Goal: Use online tool/utility: Utilize a website feature to perform a specific function

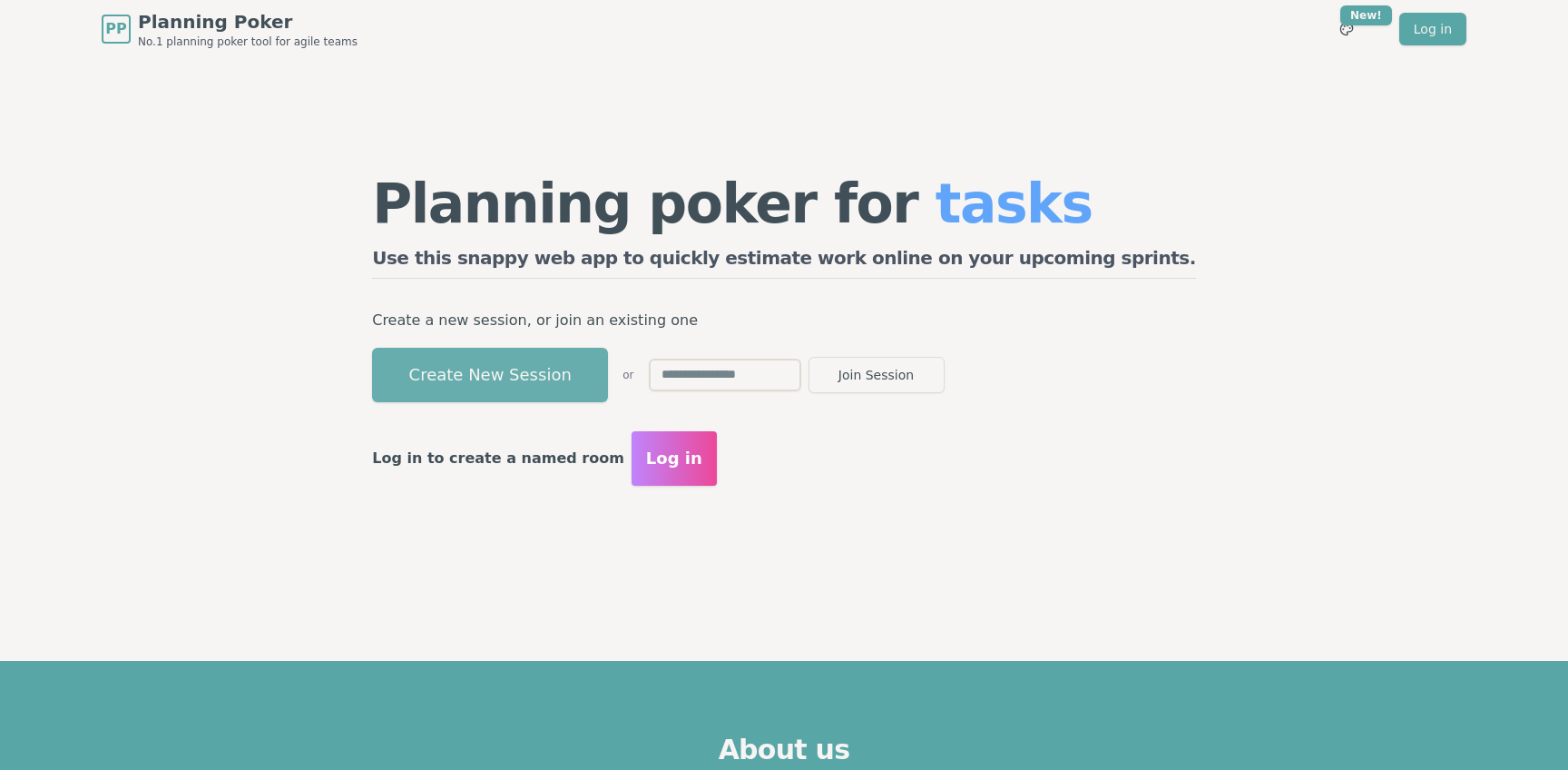
click at [601, 370] on button "Create New Session" at bounding box center [490, 375] width 236 height 55
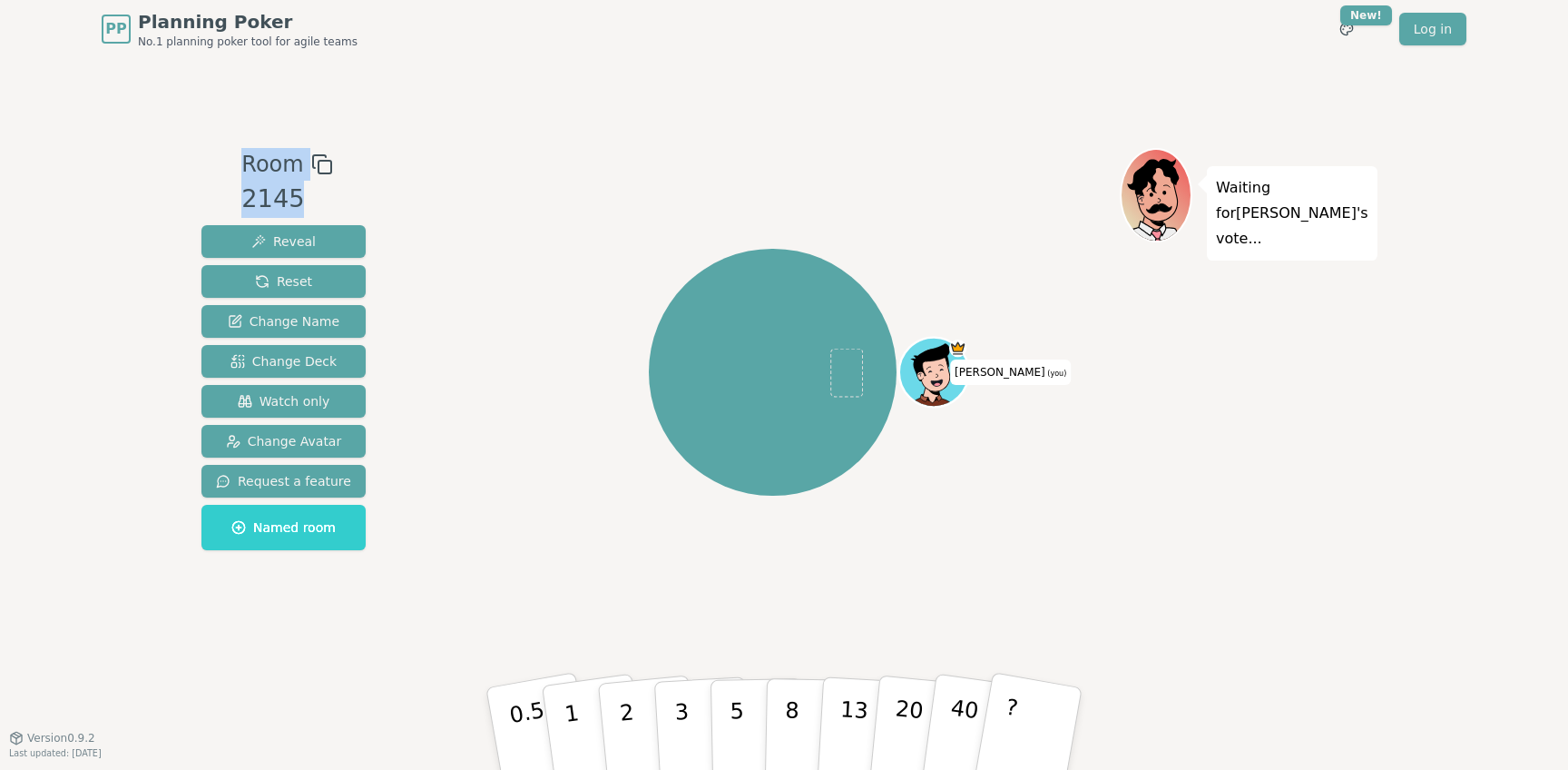
drag, startPoint x: 240, startPoint y: 168, endPoint x: 306, endPoint y: 197, distance: 72.1
click at [306, 197] on div "Room 2145 Reveal Reset Change Name Change Deck Watch only Change Avatar Request…" at bounding box center [283, 353] width 179 height 409
click at [313, 176] on button at bounding box center [322, 164] width 22 height 32
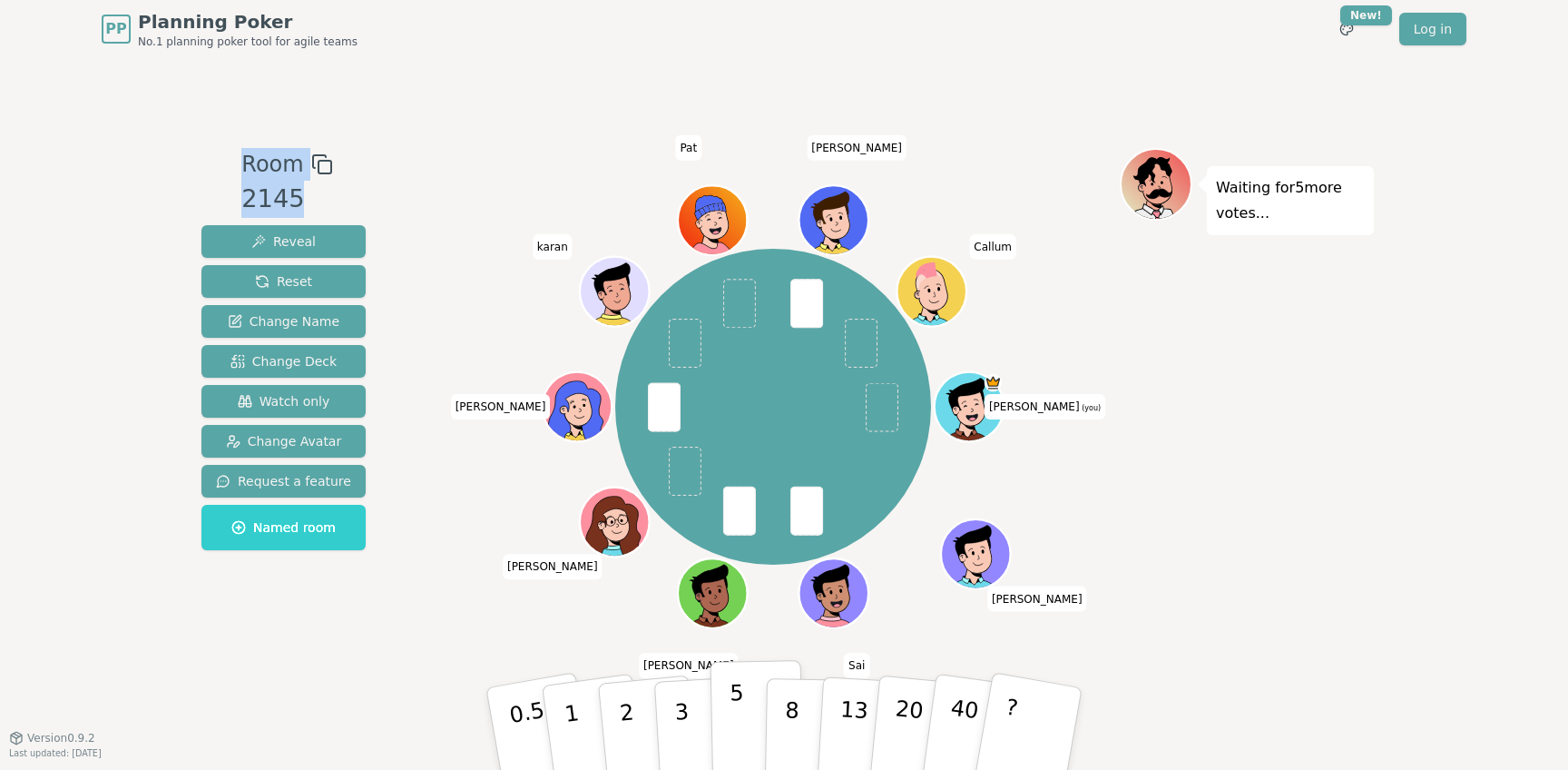
click at [724, 724] on button "5" at bounding box center [757, 729] width 93 height 138
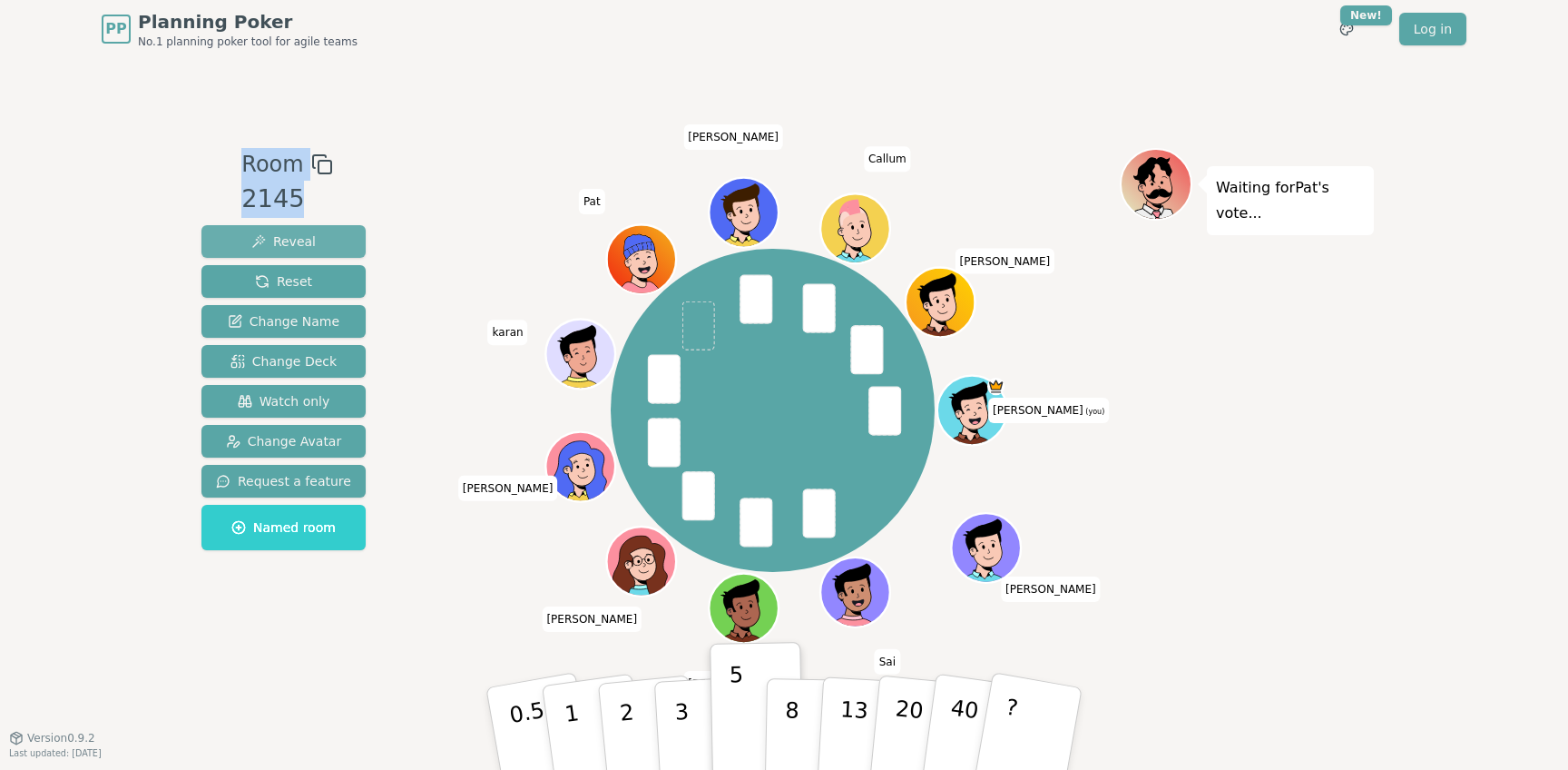
click at [340, 242] on button "Reveal" at bounding box center [284, 241] width 165 height 32
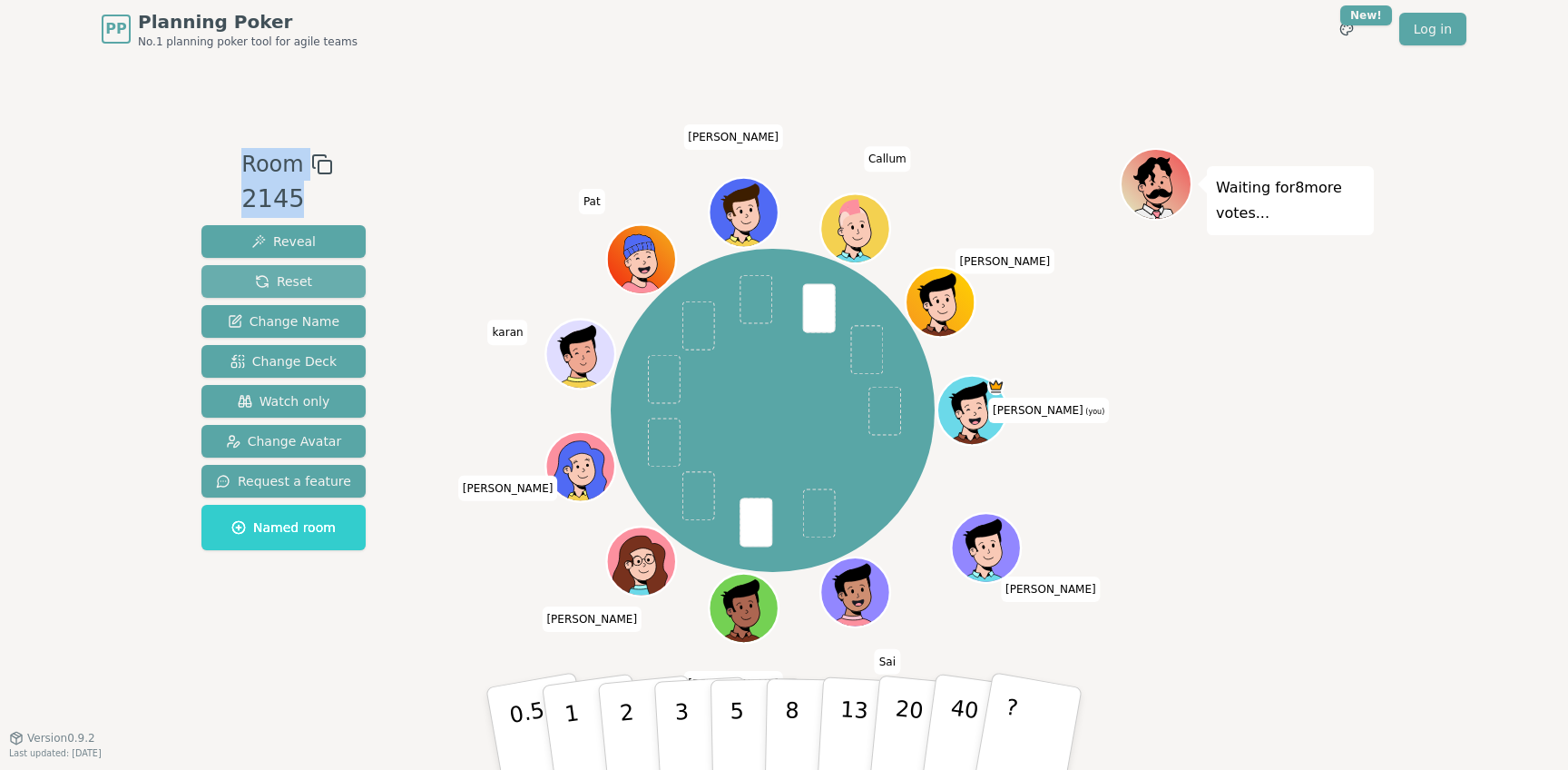
click at [305, 282] on span "Reset" at bounding box center [283, 281] width 57 height 19
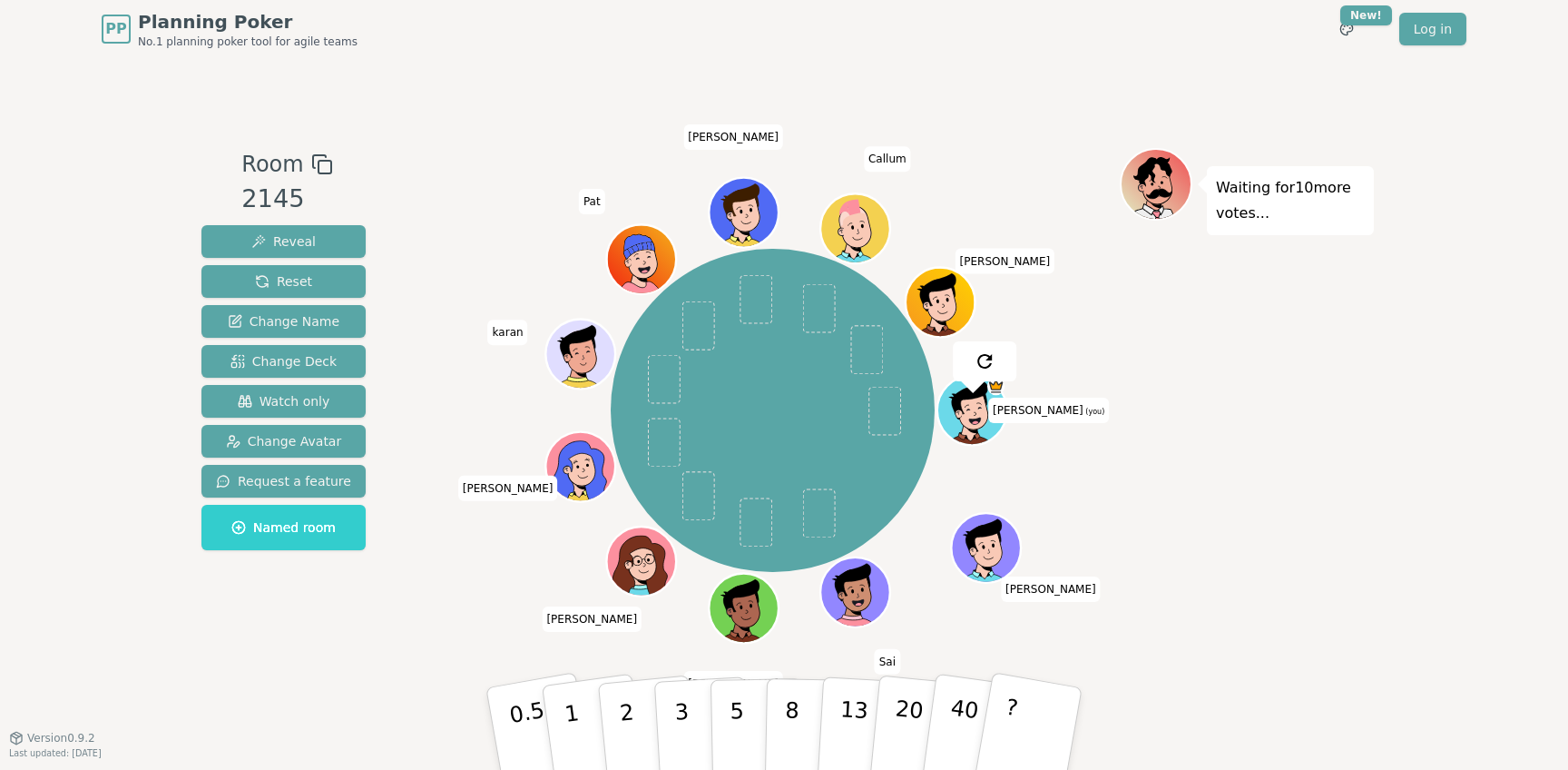
click at [402, 161] on div "Room 2145 Reveal Reset Change Name Change Deck Watch only Change Avatar Request…" at bounding box center [784, 398] width 1180 height 500
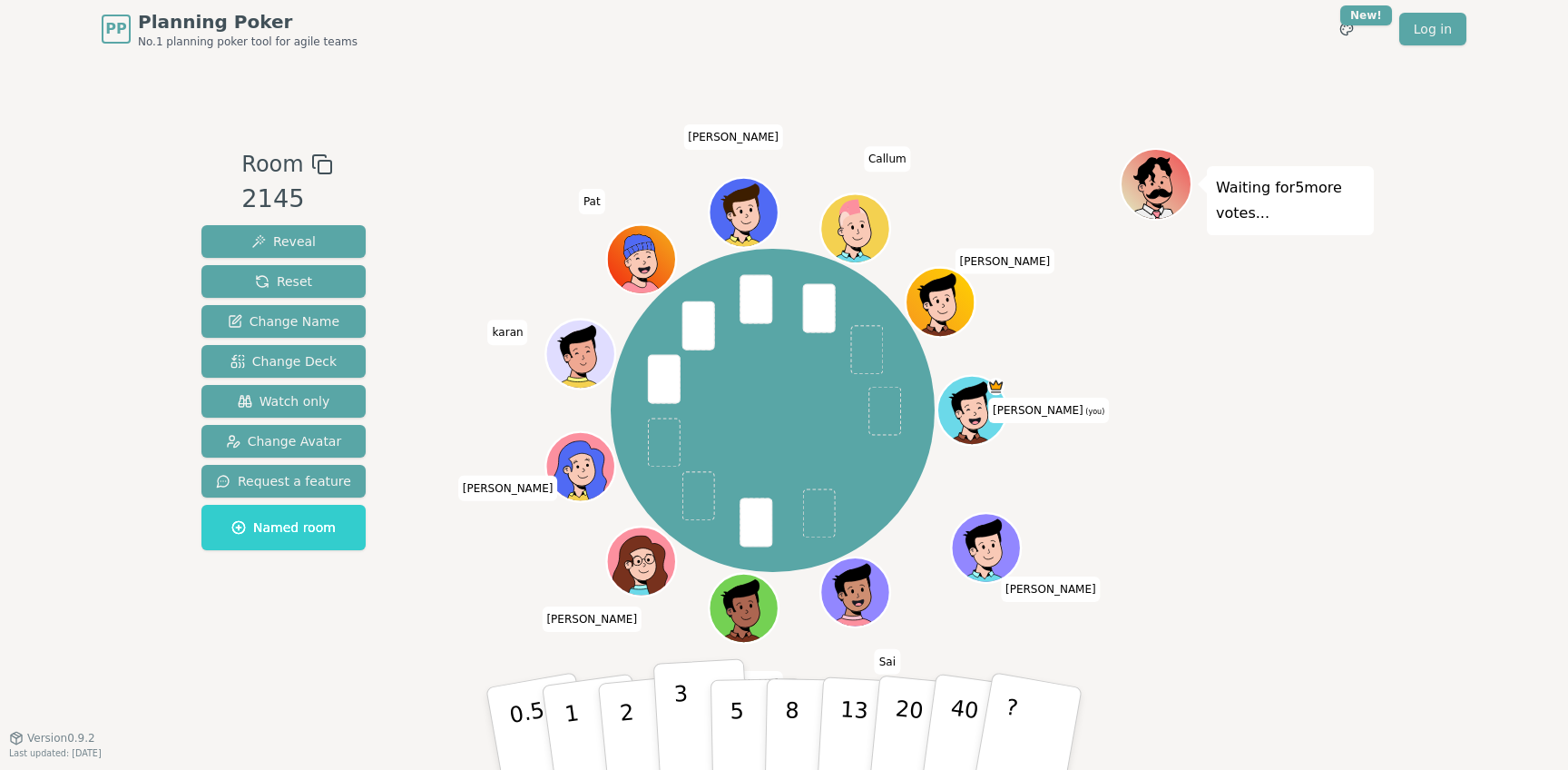
click at [688, 723] on p "3" at bounding box center [684, 730] width 20 height 99
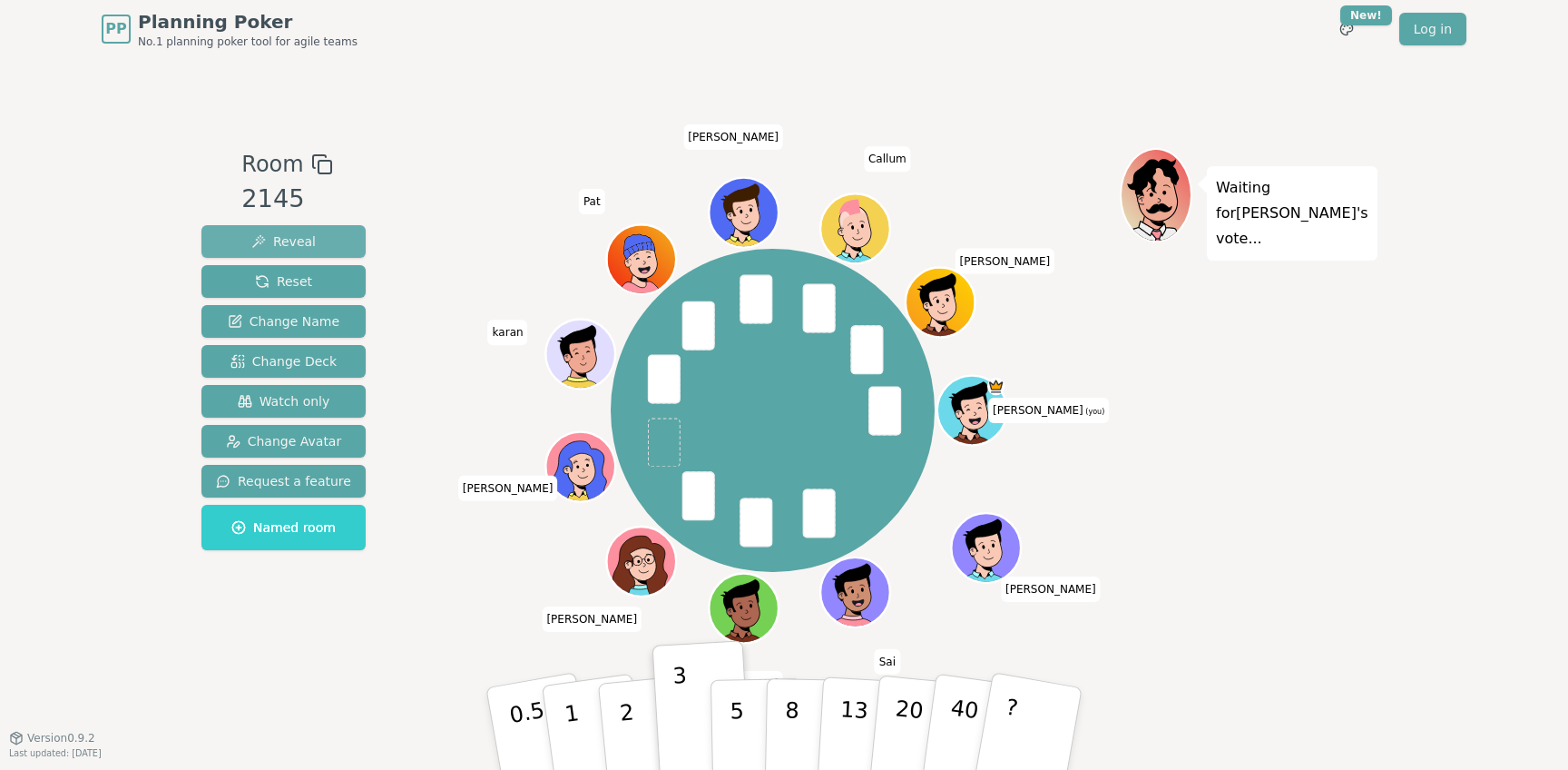
click at [323, 238] on button "Reveal" at bounding box center [284, 241] width 165 height 32
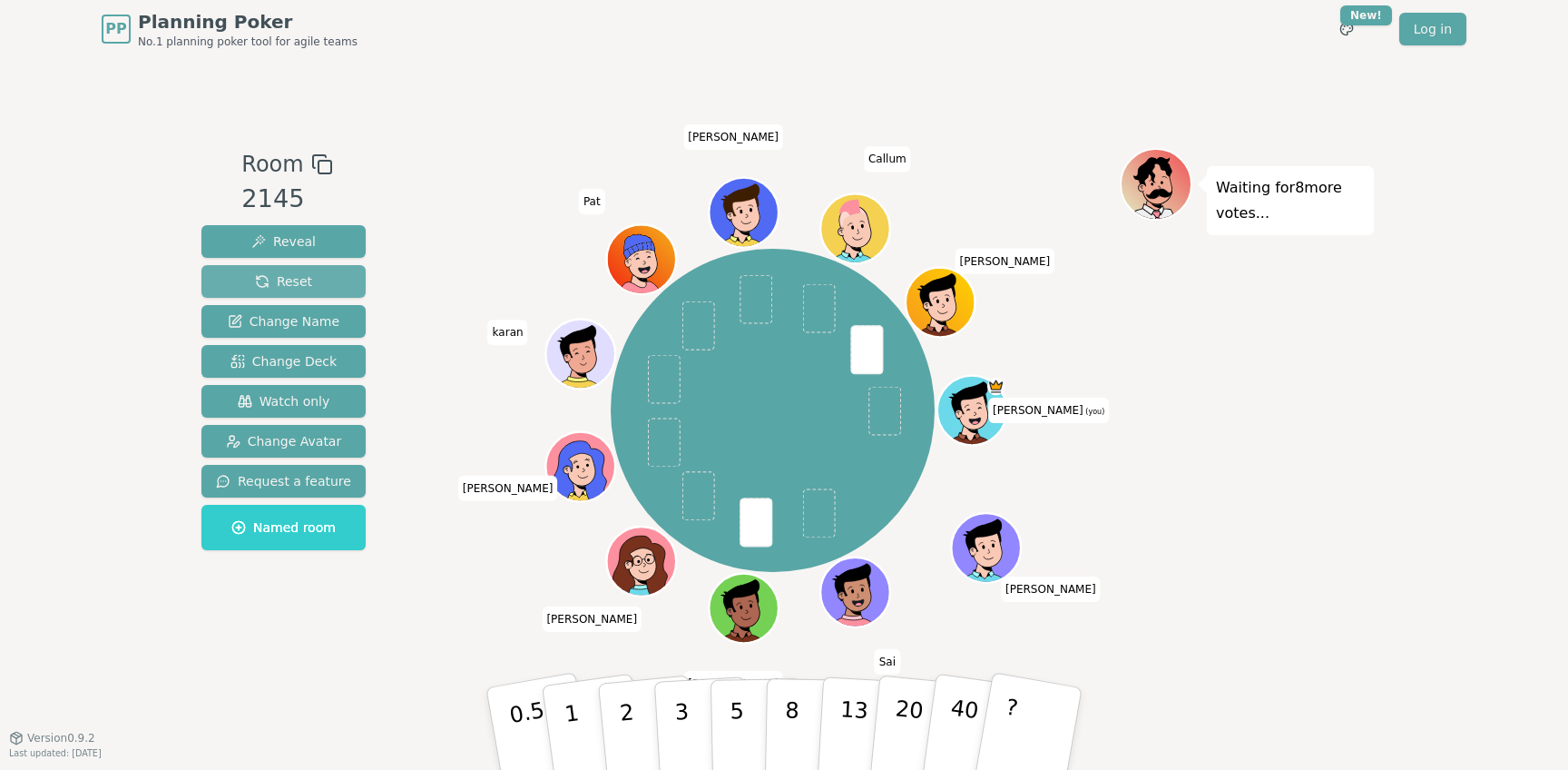
click at [303, 293] on button "Reset" at bounding box center [284, 281] width 165 height 32
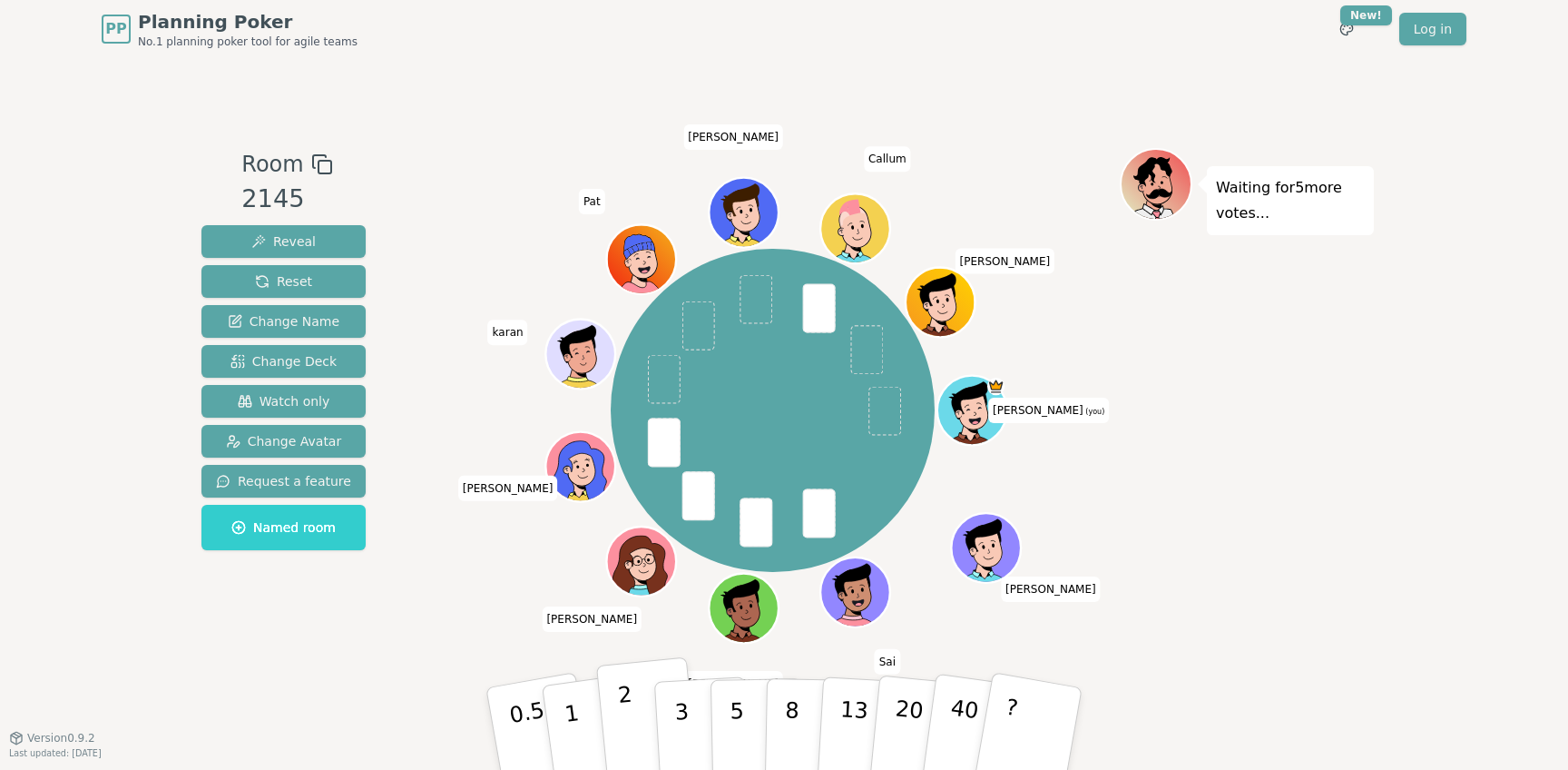
click at [621, 728] on p "2" at bounding box center [629, 731] width 24 height 99
click at [305, 240] on span "Reveal" at bounding box center [284, 241] width 65 height 19
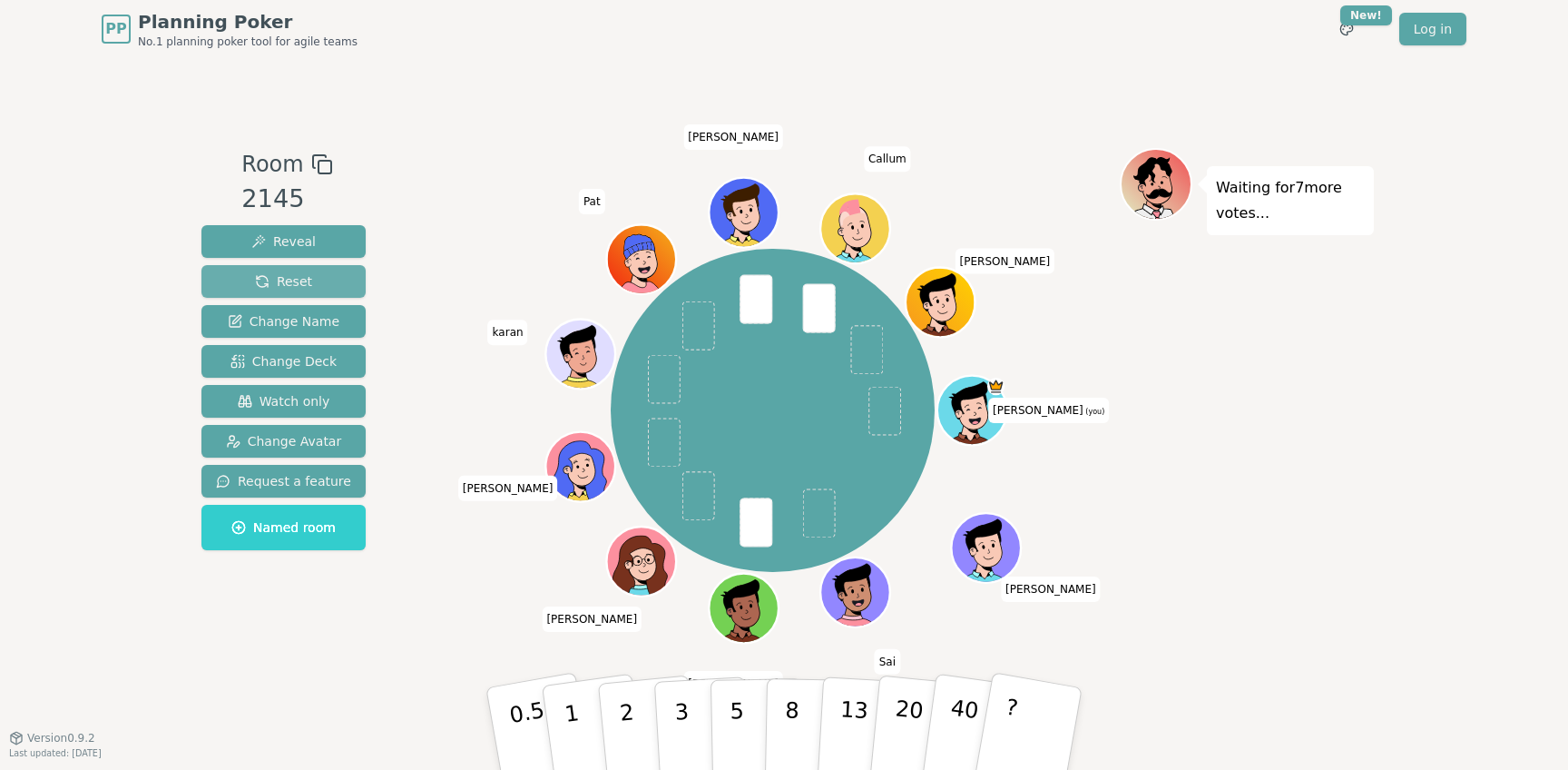
click at [309, 281] on button "Reset" at bounding box center [284, 281] width 165 height 32
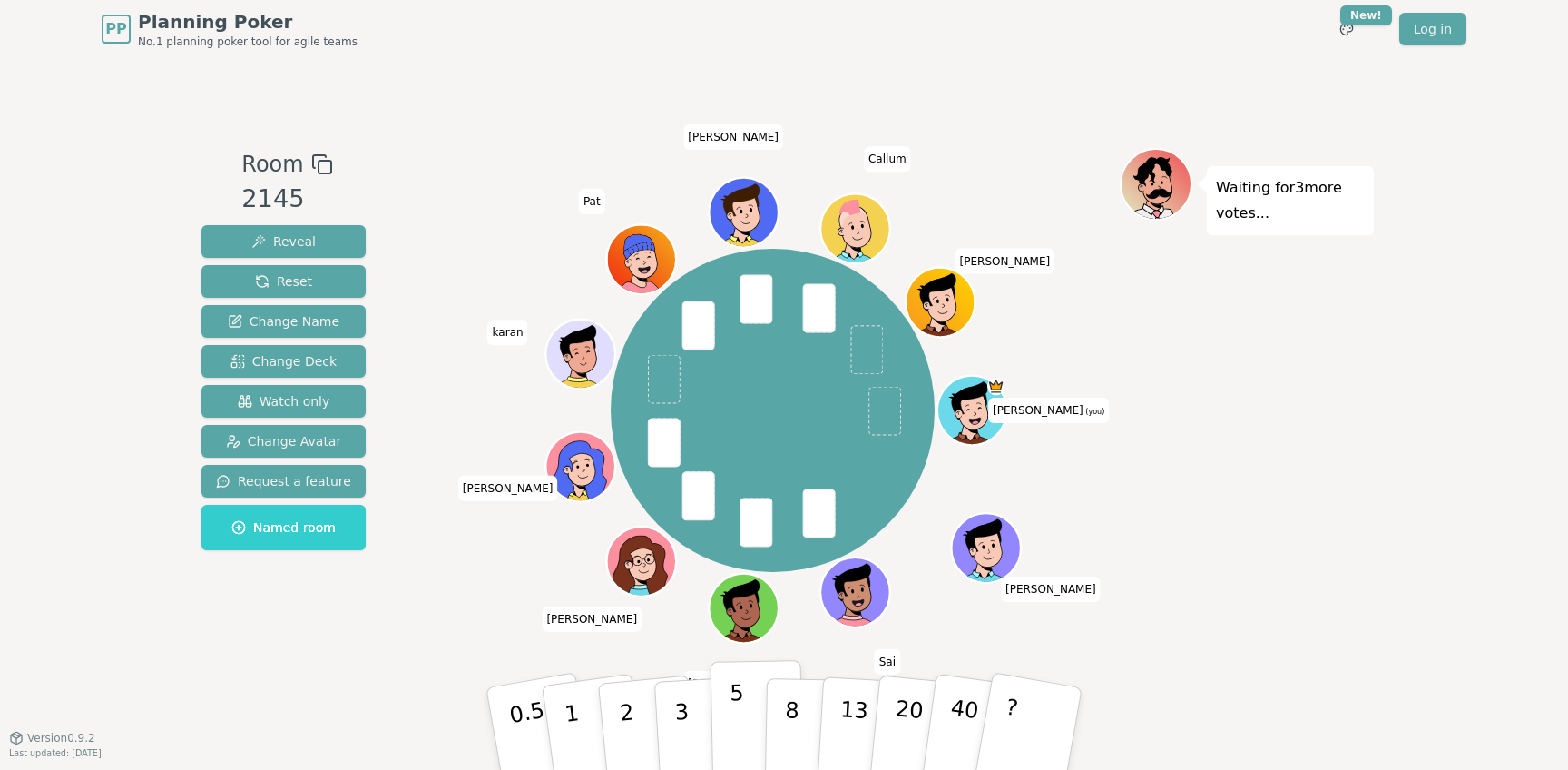
click at [727, 722] on button "5" at bounding box center [757, 729] width 93 height 138
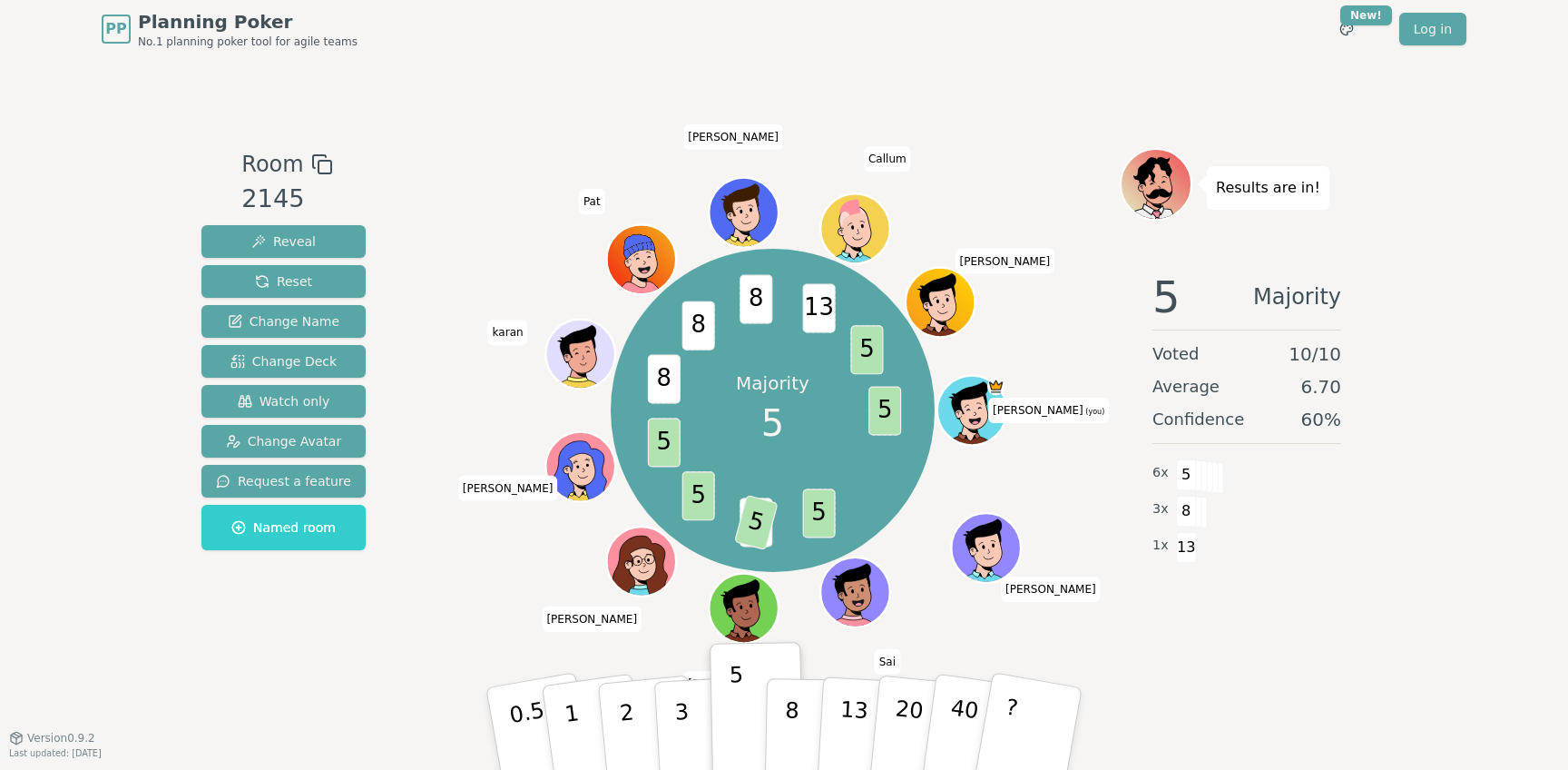
click at [1411, 709] on div "PP Planning Poker No.1 planning poker tool for agile teams Toggle theme New! Lo…" at bounding box center [784, 385] width 1568 height 770
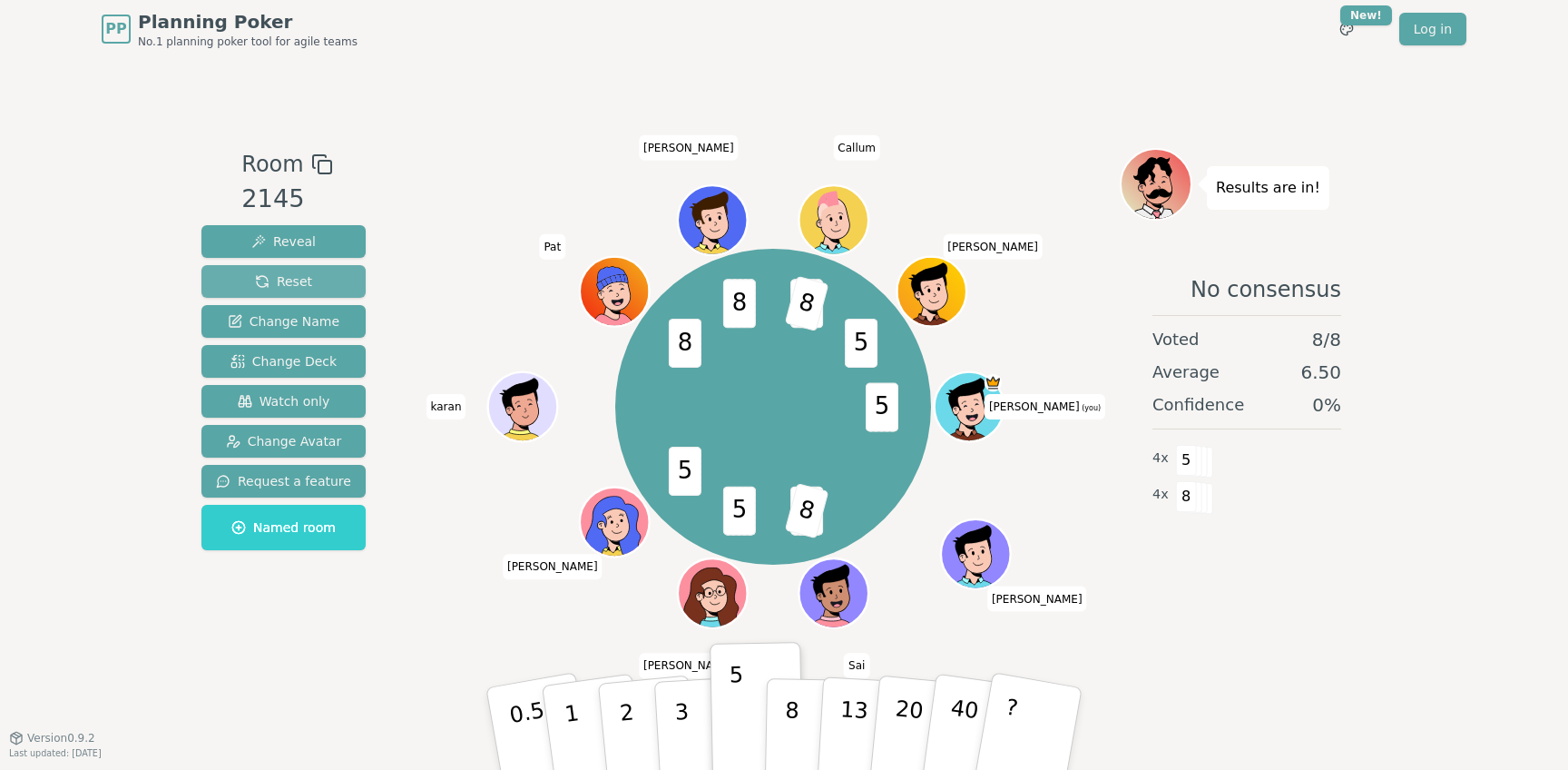
click at [326, 279] on button "Reset" at bounding box center [284, 281] width 165 height 32
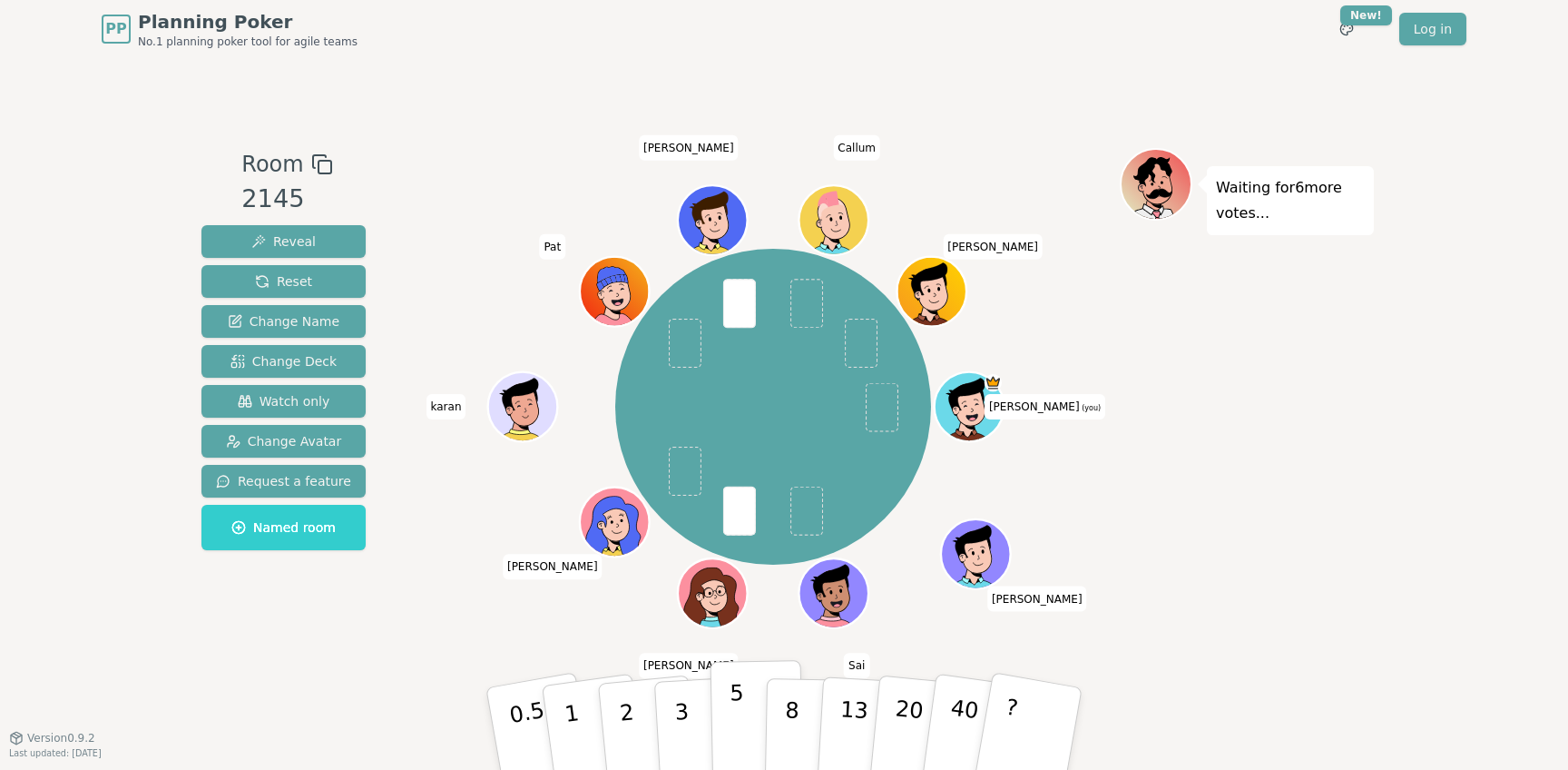
click at [747, 717] on button "5" at bounding box center [757, 729] width 93 height 138
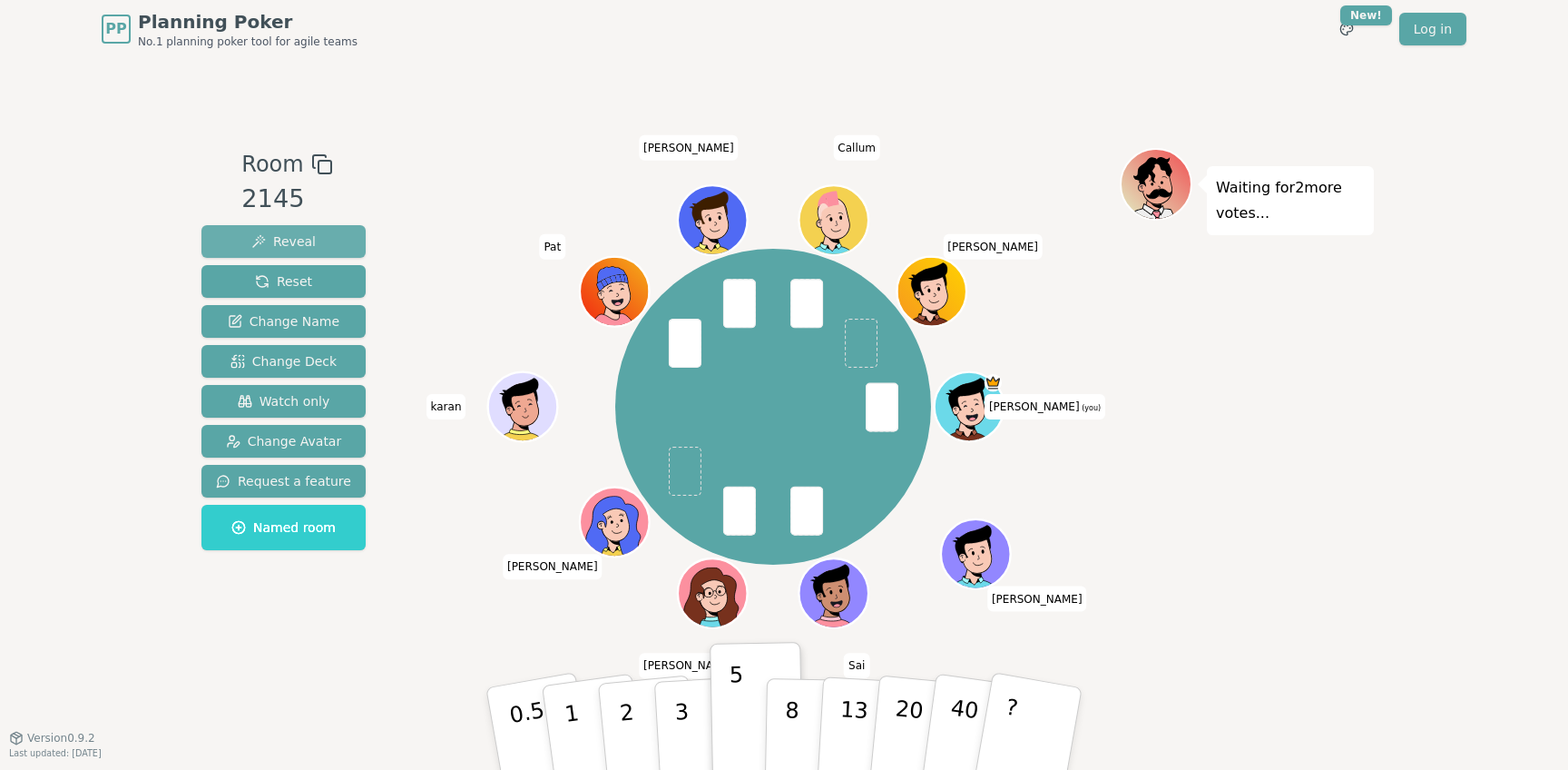
click at [305, 236] on span "Reveal" at bounding box center [284, 241] width 65 height 19
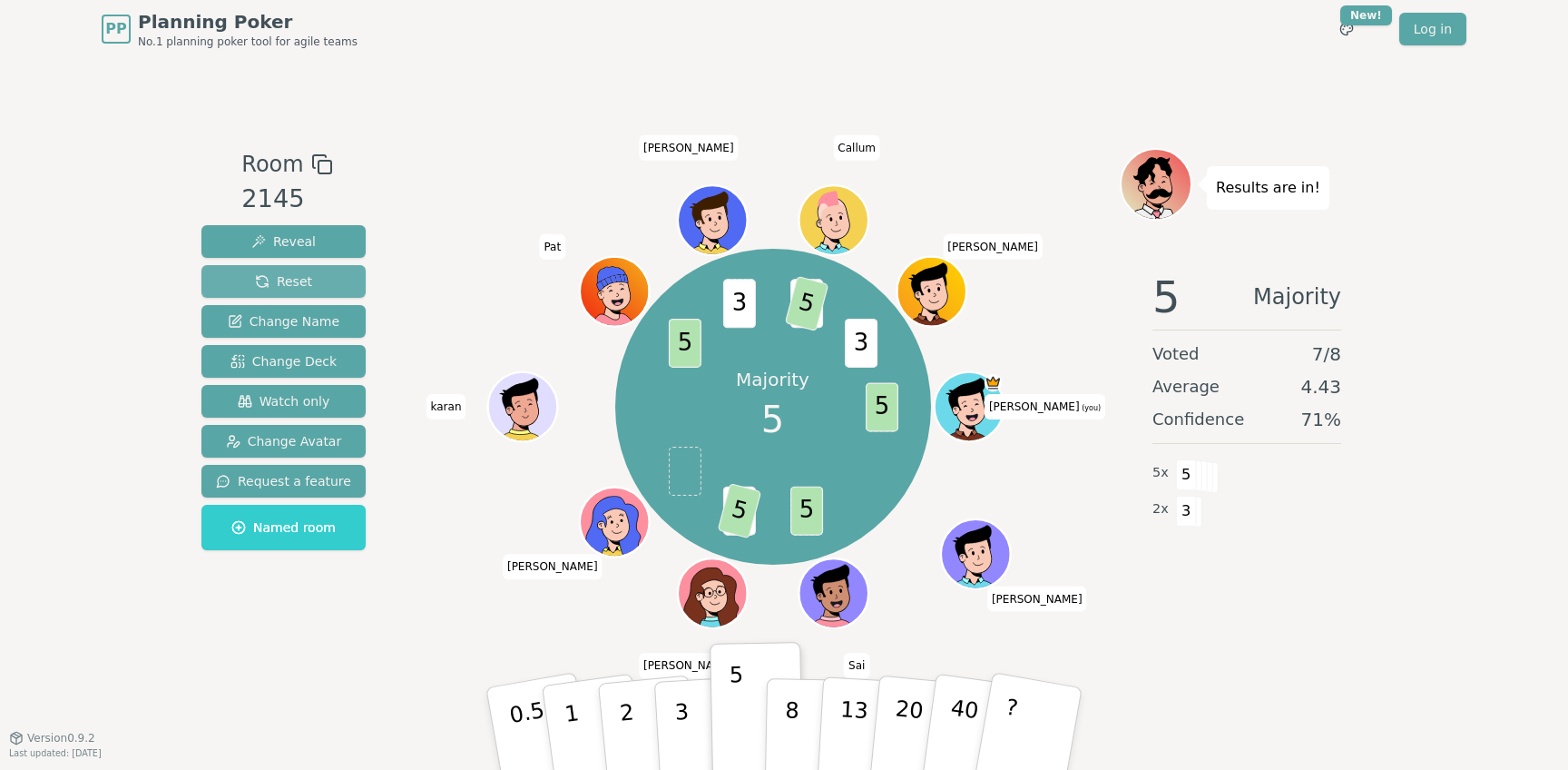
click at [274, 276] on span "Reset" at bounding box center [283, 281] width 57 height 19
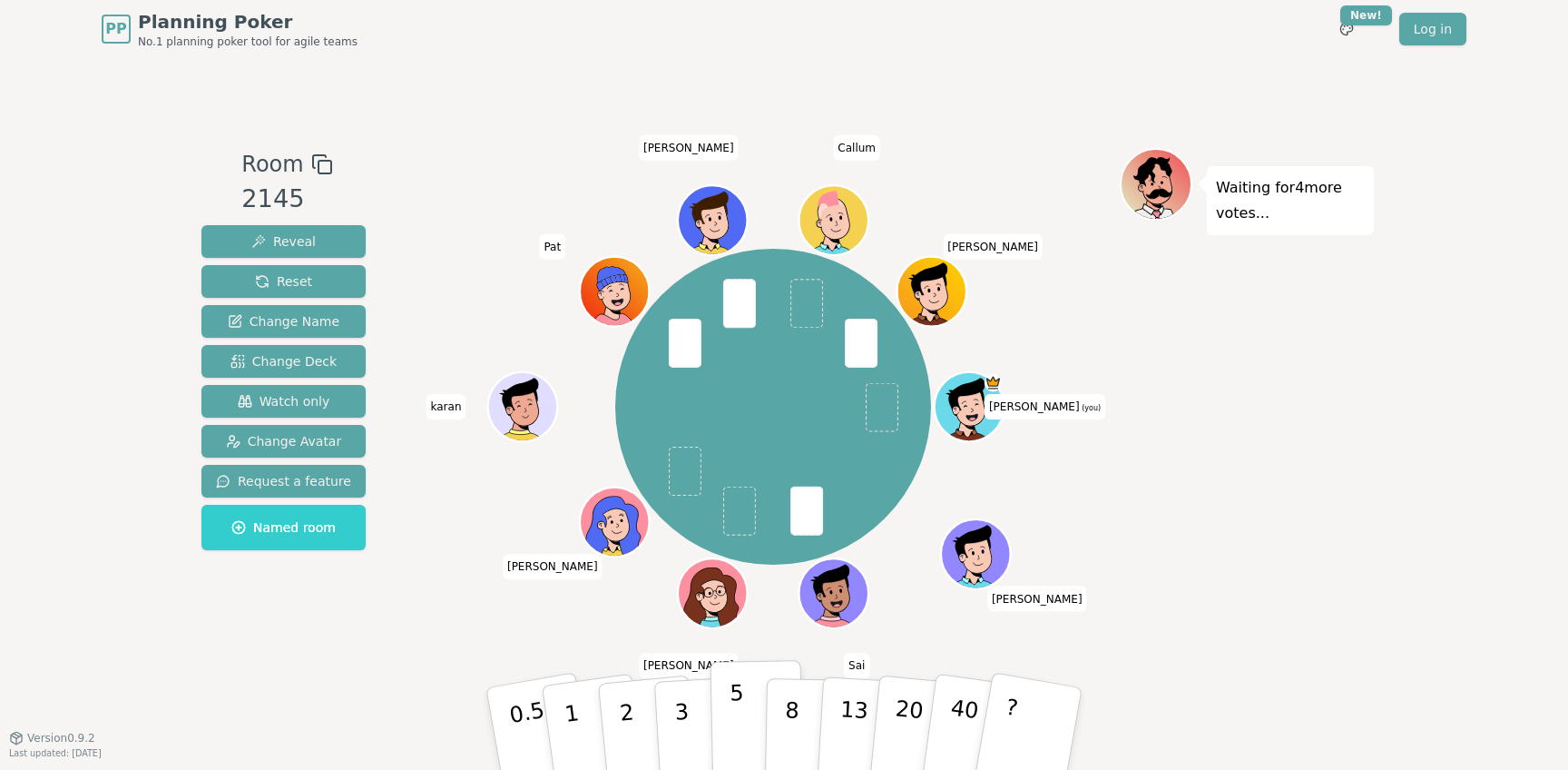
click at [745, 718] on button "5" at bounding box center [757, 729] width 93 height 138
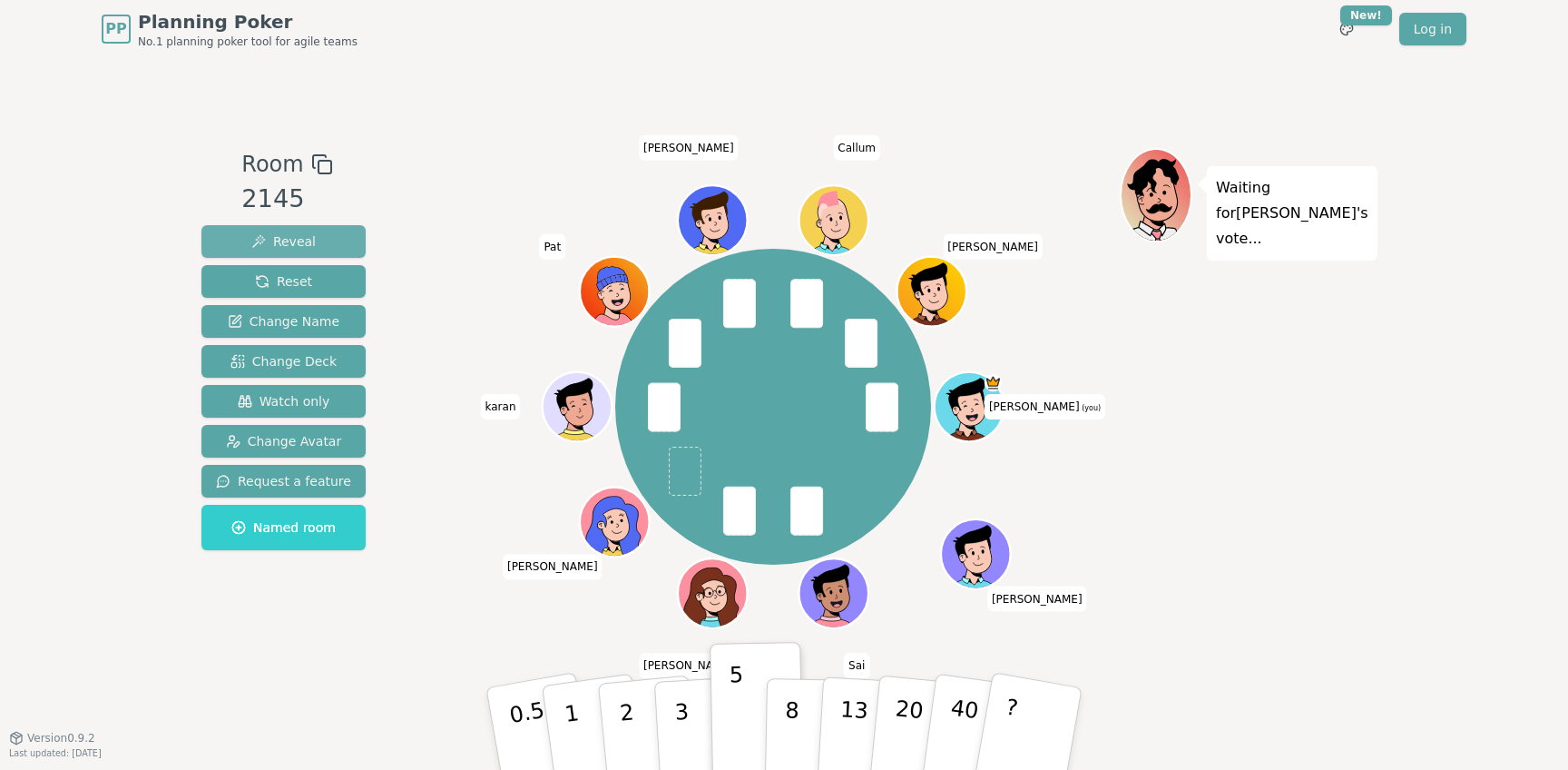
click at [297, 248] on span "Reveal" at bounding box center [284, 241] width 65 height 19
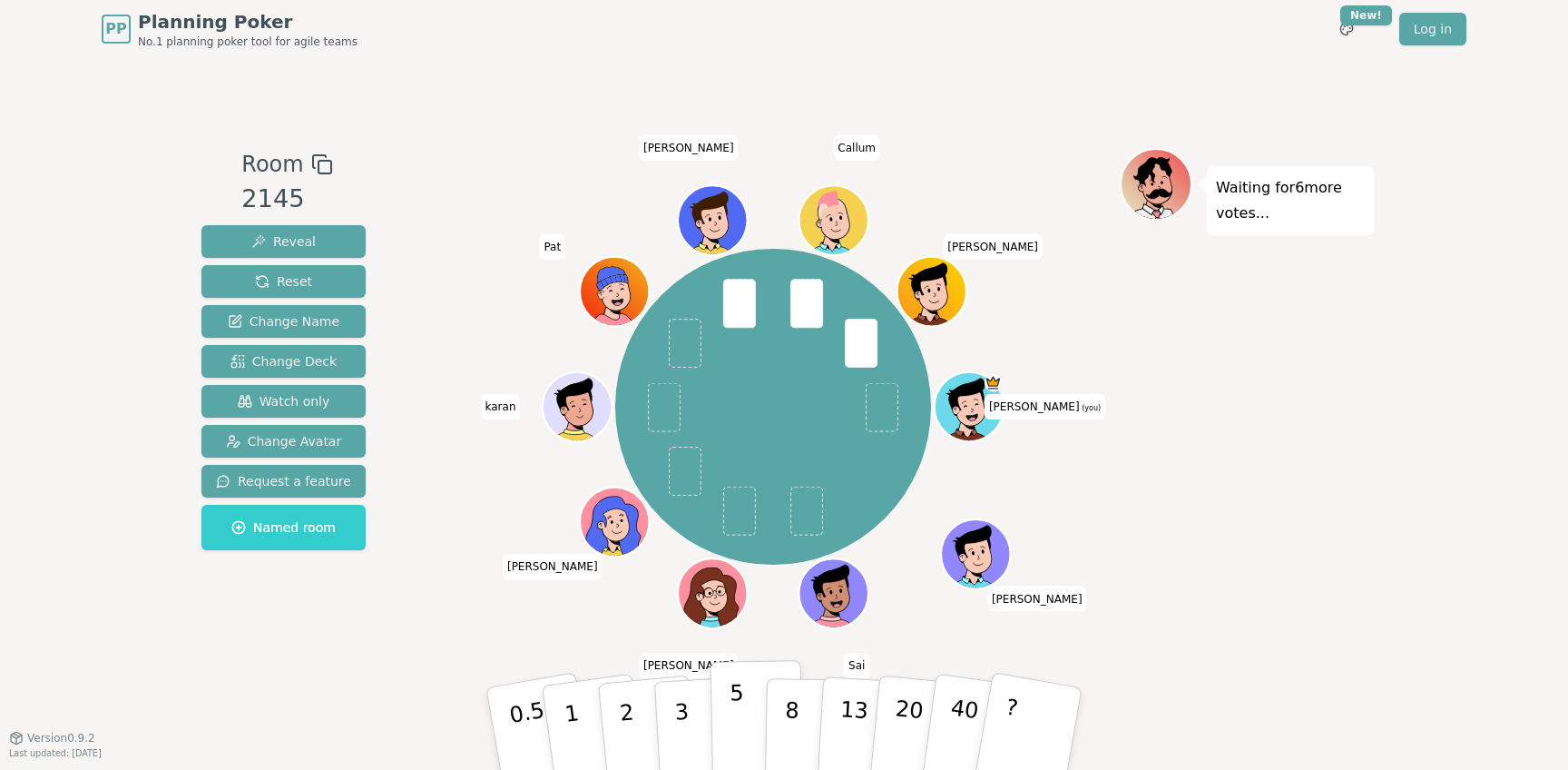
click at [741, 732] on p "5" at bounding box center [737, 729] width 16 height 98
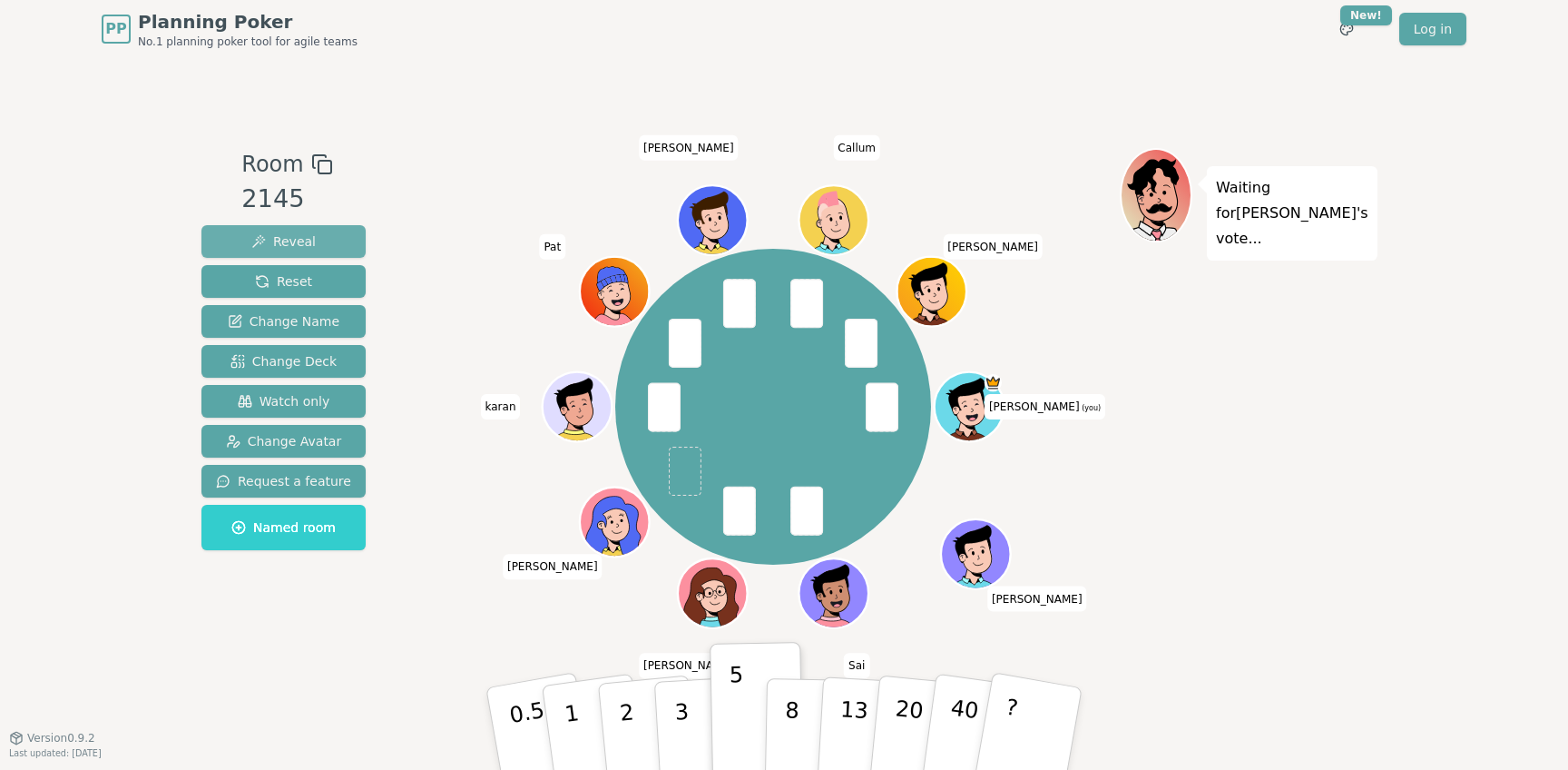
click at [319, 245] on button "Reveal" at bounding box center [284, 241] width 165 height 32
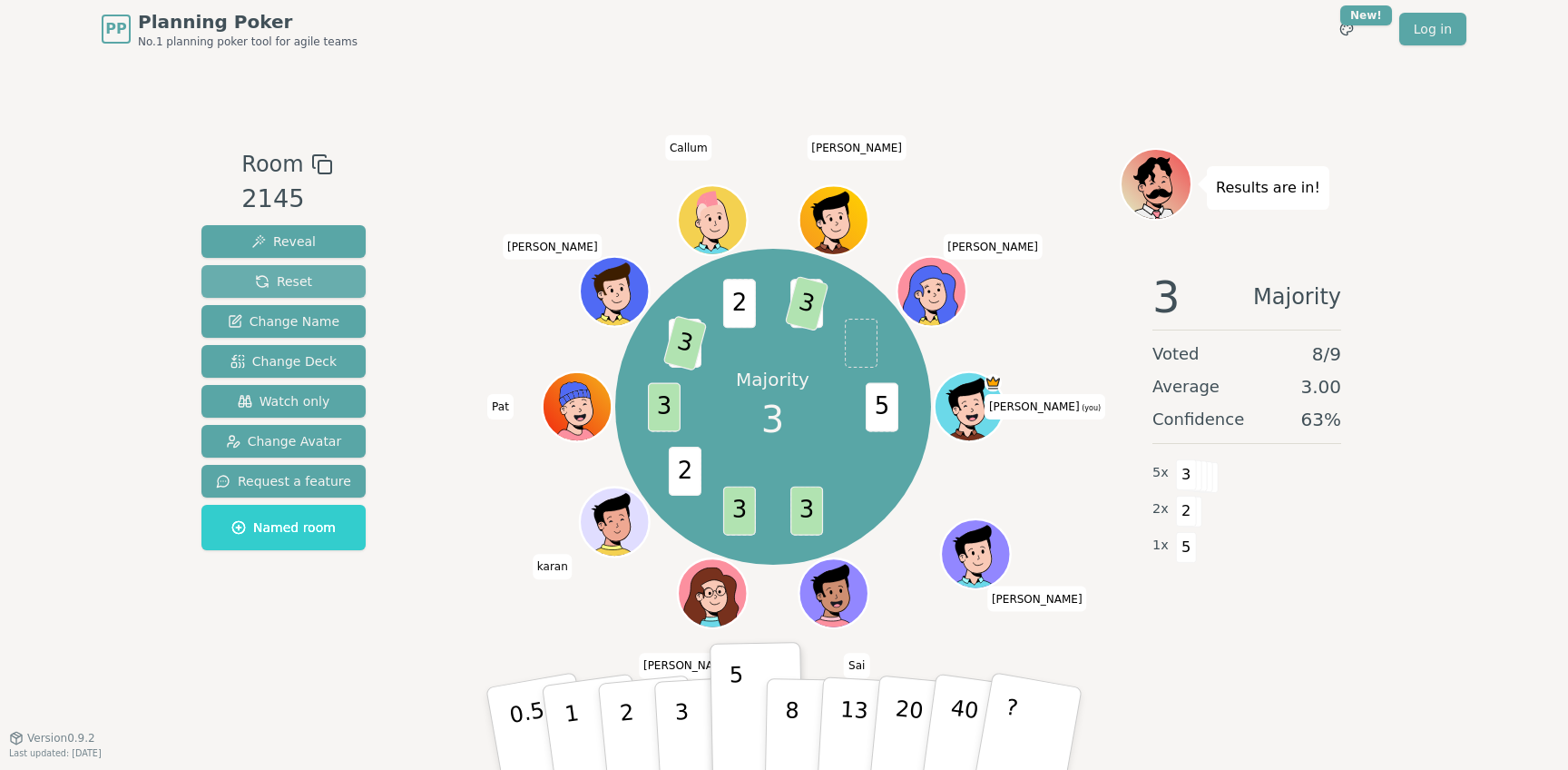
click at [291, 283] on span "Reset" at bounding box center [283, 281] width 57 height 19
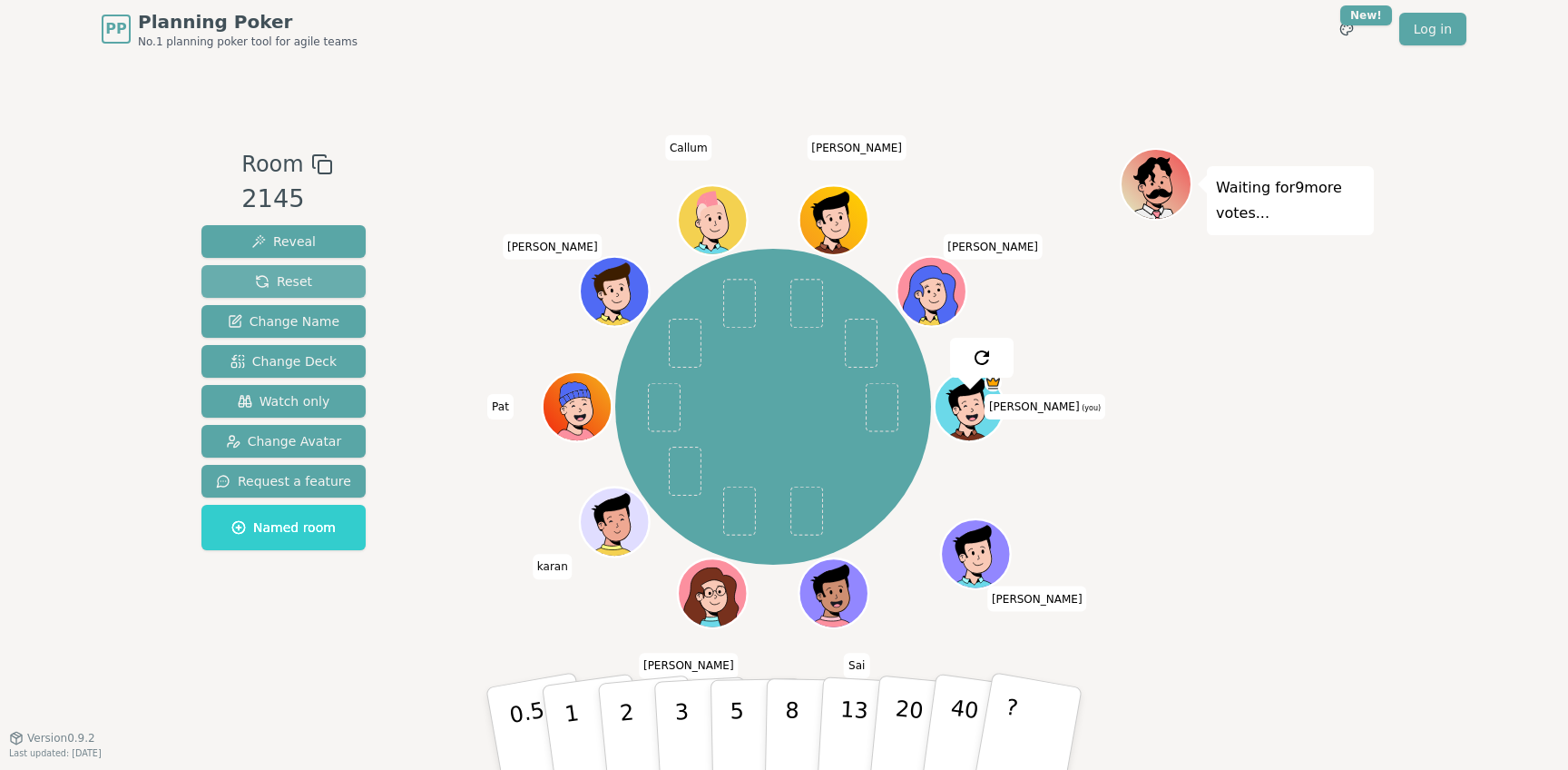
click at [291, 283] on span "Reset" at bounding box center [283, 281] width 57 height 19
